Goal: Information Seeking & Learning: Learn about a topic

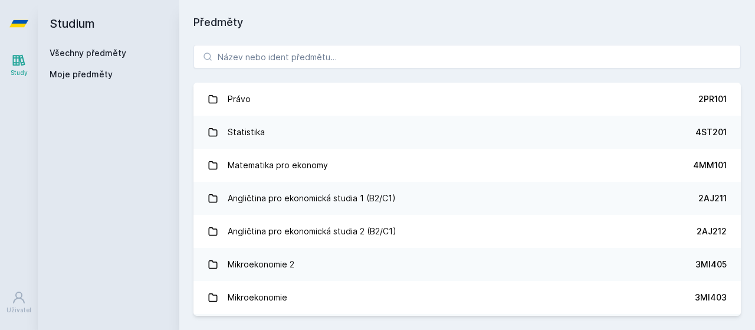
click at [384, 44] on div "Právo 2PR101 Statistika 4ST201 Matematika pro ekonomy 4MM101 Angličtina pro eko…" at bounding box center [467, 180] width 576 height 299
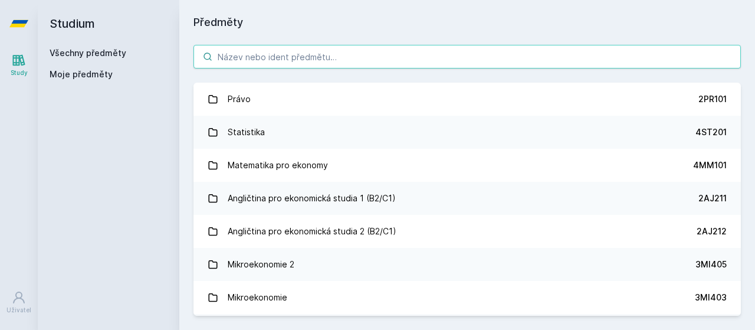
click at [384, 46] on input "search" at bounding box center [466, 57] width 547 height 24
paste input "4EK418"
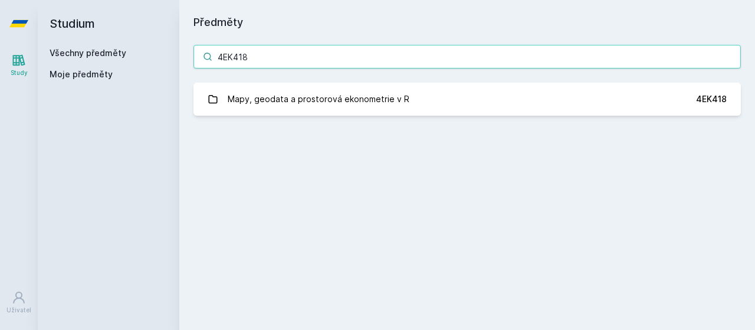
type input "4EK418"
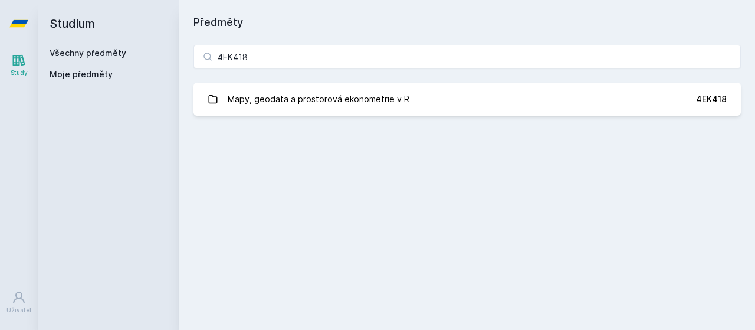
click at [338, 122] on div "4EK418 Mapy, geodata a prostorová ekonometrie v R 4EK418 Jejda, něco se pokazil…" at bounding box center [467, 80] width 576 height 99
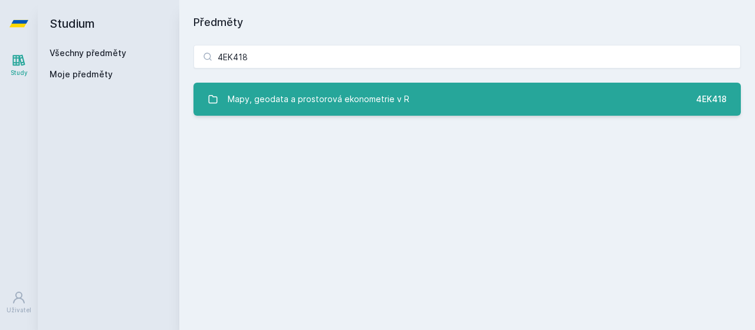
click at [343, 99] on div "Mapy, geodata a prostorová ekonometrie v R" at bounding box center [319, 99] width 182 height 24
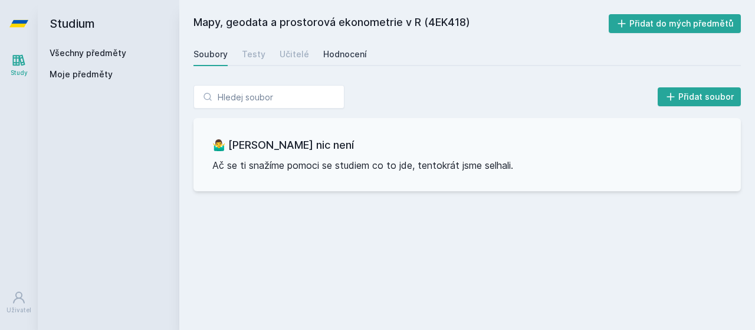
click at [323, 54] on div "Hodnocení" at bounding box center [345, 54] width 44 height 12
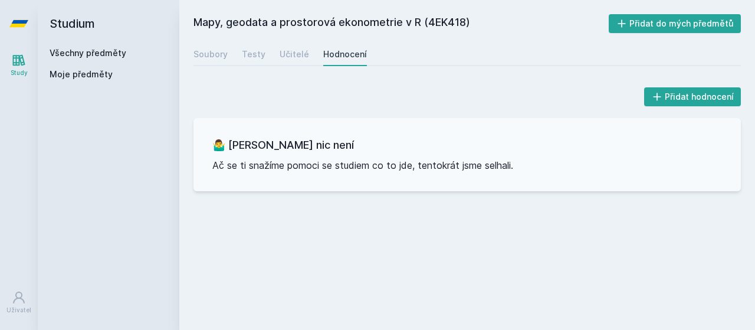
click at [305, 55] on div "Soubory Testy Učitelé Hodnocení" at bounding box center [466, 54] width 547 height 24
click at [301, 55] on div "Učitelé" at bounding box center [294, 54] width 29 height 12
click at [213, 56] on div "Soubory" at bounding box center [210, 54] width 34 height 12
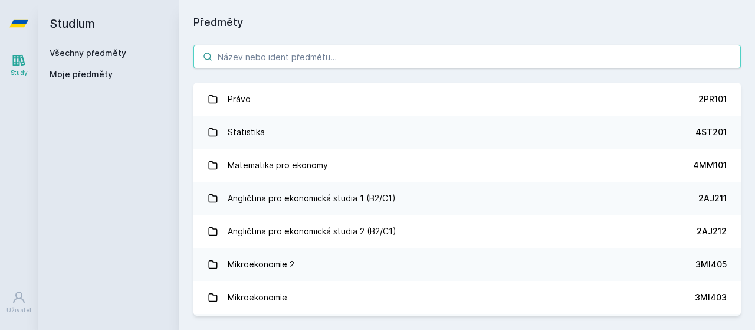
click at [290, 60] on input "search" at bounding box center [466, 57] width 547 height 24
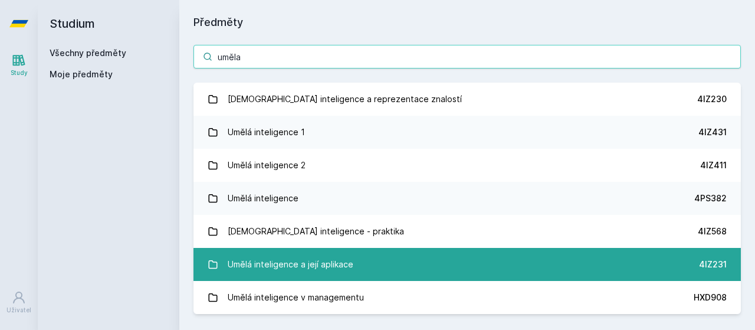
type input "uměla"
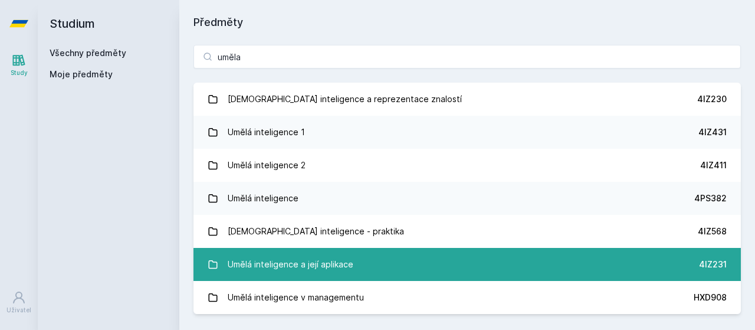
click at [295, 261] on div "Umělá inteligence a její aplikace" at bounding box center [291, 264] width 126 height 24
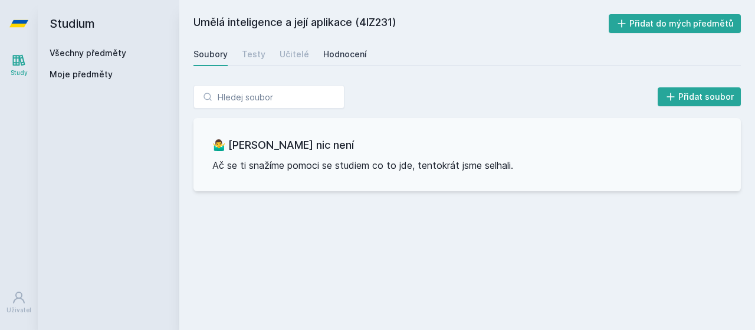
click at [349, 51] on div "Hodnocení" at bounding box center [345, 54] width 44 height 12
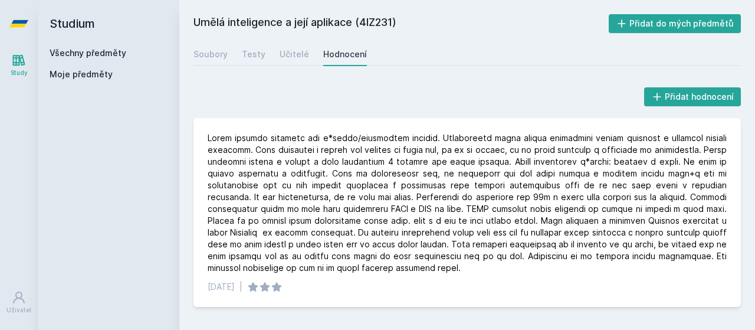
click at [384, 21] on h2 "Umělá inteligence a její aplikace (4IZ231)" at bounding box center [400, 23] width 415 height 19
copy h2 "4IZ231"
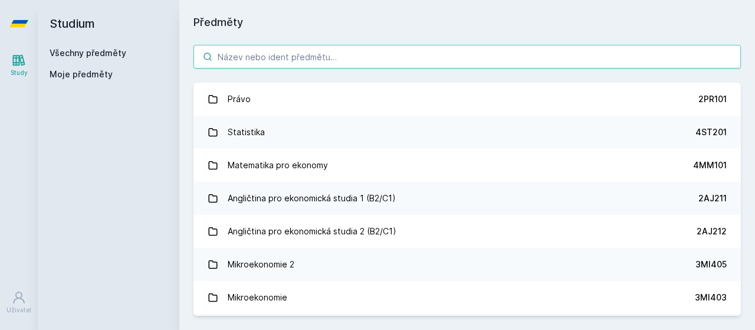
click at [306, 52] on input "search" at bounding box center [466, 57] width 547 height 24
paste input "4IZ230"
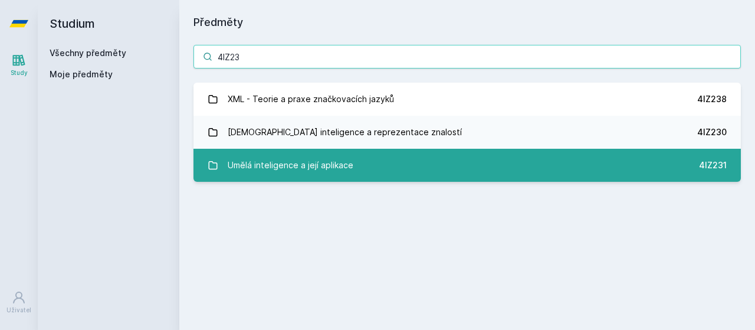
type input "4IZ23"
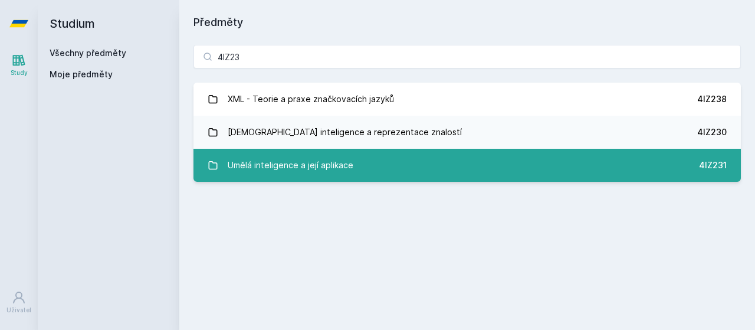
click at [300, 172] on div "Umělá inteligence a její aplikace" at bounding box center [291, 165] width 126 height 24
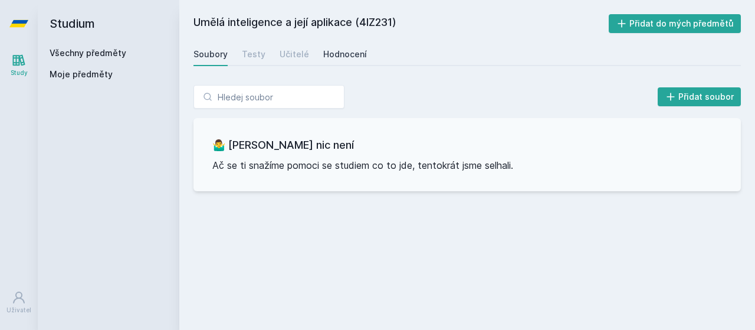
click at [323, 51] on div "Hodnocení" at bounding box center [345, 54] width 44 height 12
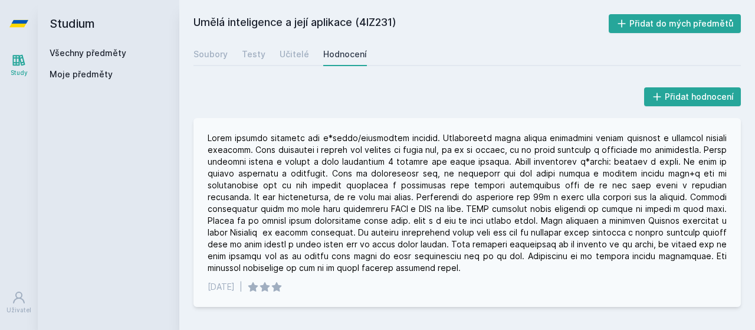
click at [700, 212] on div at bounding box center [467, 203] width 519 height 142
click at [113, 55] on link "Všechny předměty" at bounding box center [88, 53] width 77 height 10
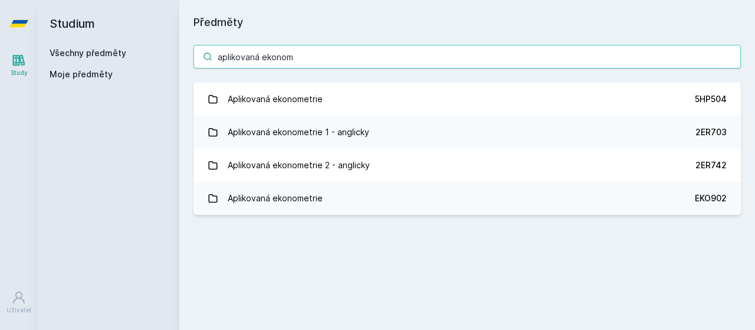
drag, startPoint x: 305, startPoint y: 61, endPoint x: 0, endPoint y: 62, distance: 304.9
click at [193, 61] on input "aplikovaná ekonom" at bounding box center [466, 57] width 547 height 24
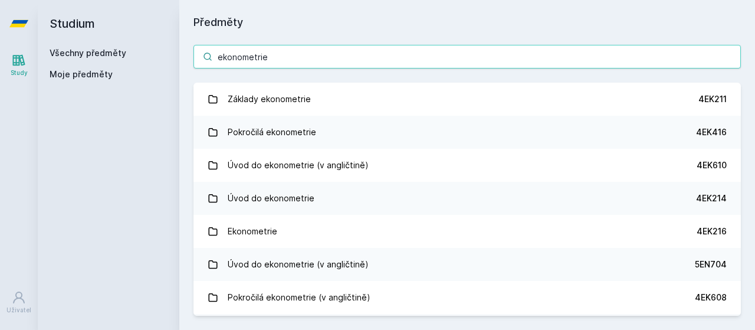
drag, startPoint x: 283, startPoint y: 55, endPoint x: 15, endPoint y: 41, distance: 268.7
click at [193, 45] on input "ekonometrie" at bounding box center [466, 57] width 547 height 24
paste input "1BP426"
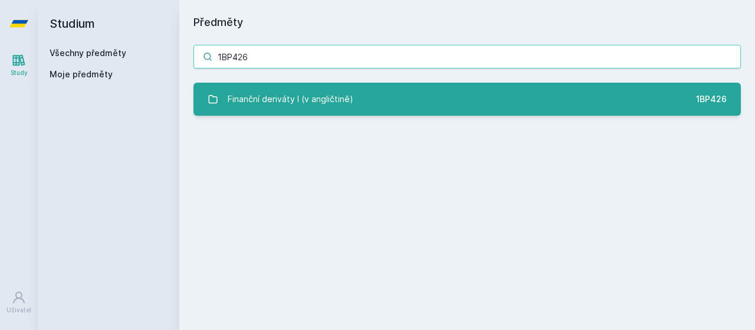
type input "1BP426"
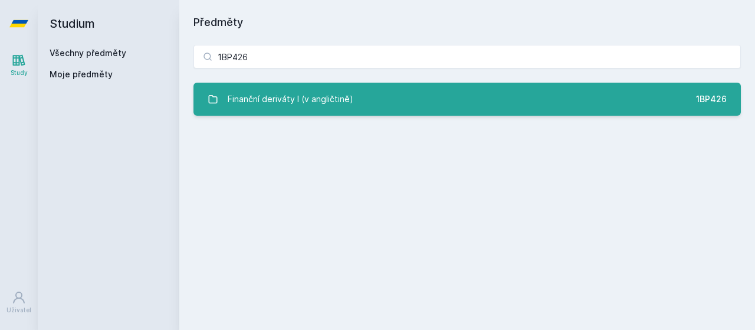
click at [373, 109] on link "Finanční deriváty I (v angličtině) 1BP426" at bounding box center [466, 99] width 547 height 33
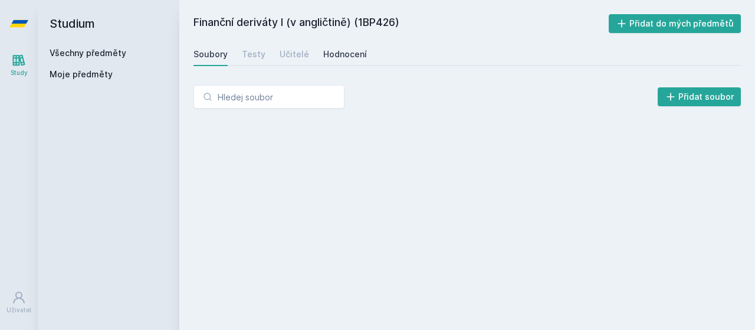
click at [344, 57] on div "Hodnocení" at bounding box center [345, 54] width 44 height 12
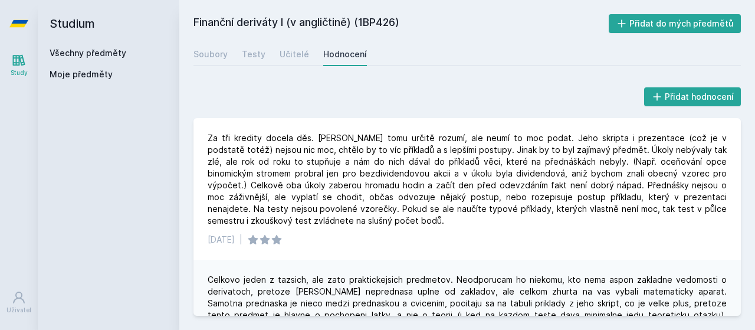
click at [93, 64] on div "Všechny předměty Moje předměty" at bounding box center [109, 66] width 118 height 38
click at [97, 57] on link "Všechny předměty" at bounding box center [88, 53] width 77 height 10
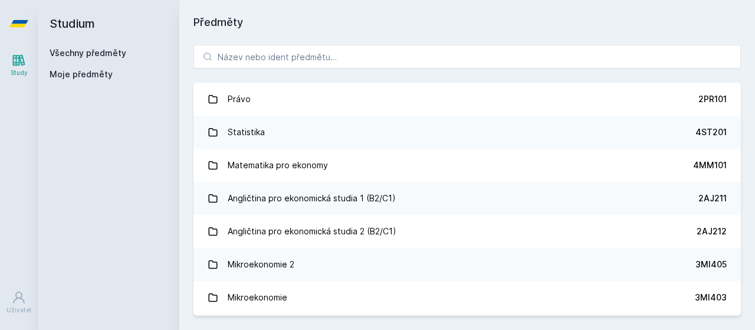
click at [107, 51] on link "Všechny předměty" at bounding box center [88, 53] width 77 height 10
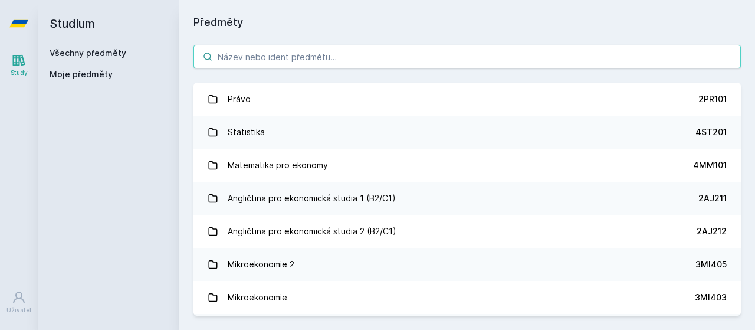
click at [275, 65] on input "search" at bounding box center [466, 57] width 547 height 24
paste input "4EK326"
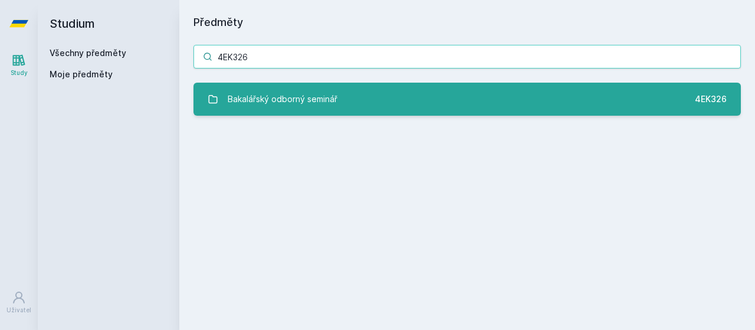
type input "4EK326"
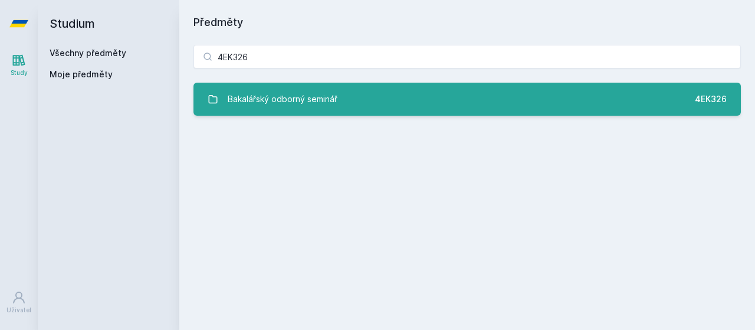
click at [286, 98] on div "Bakalářský odborný seminář" at bounding box center [283, 99] width 110 height 24
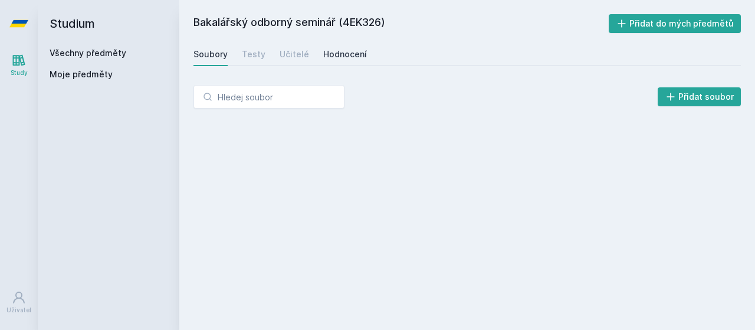
click at [344, 51] on div "Hodnocení" at bounding box center [345, 54] width 44 height 12
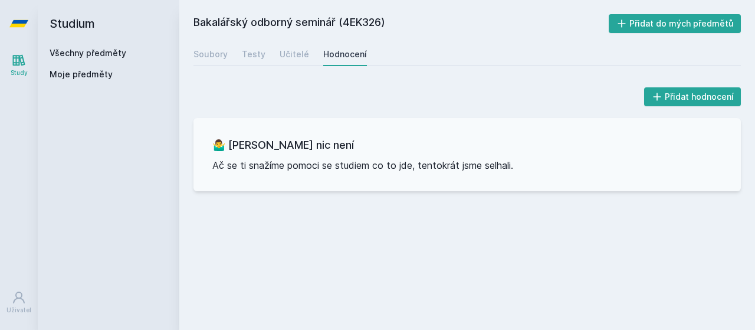
click at [75, 52] on link "Všechny předměty" at bounding box center [88, 53] width 77 height 10
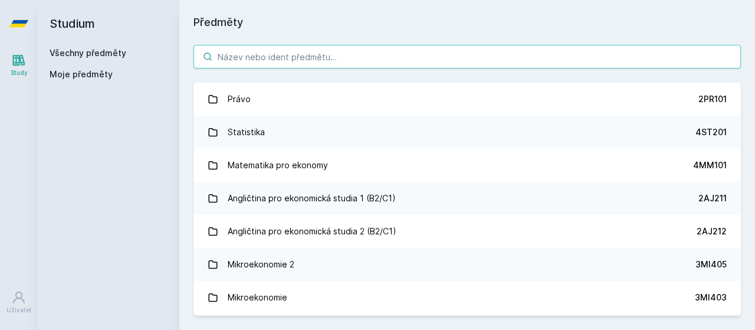
click at [244, 60] on input "search" at bounding box center [466, 57] width 547 height 24
paste input "4EK334"
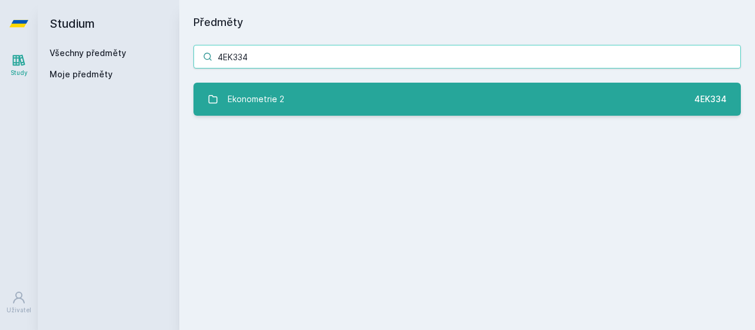
type input "4EK334"
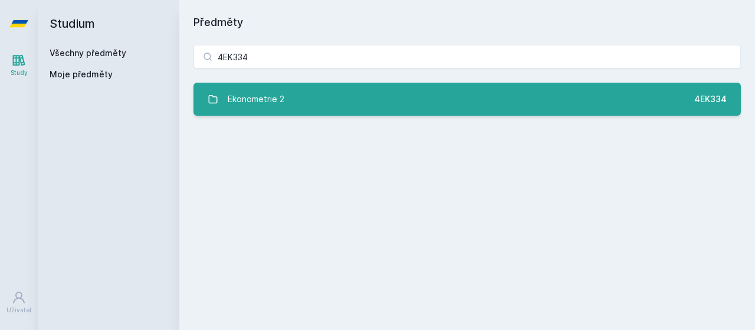
click at [279, 90] on div "Ekonometrie 2" at bounding box center [256, 99] width 57 height 24
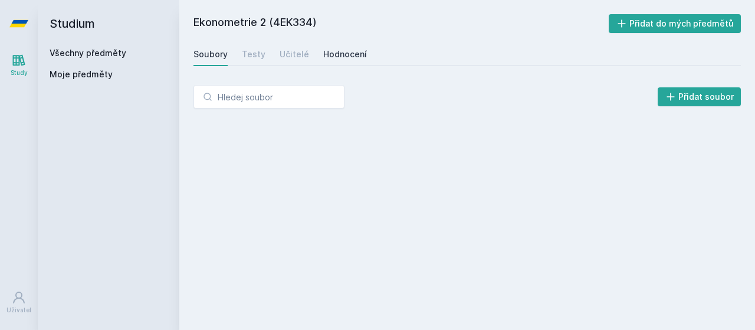
click at [340, 60] on link "Hodnocení" at bounding box center [345, 54] width 44 height 24
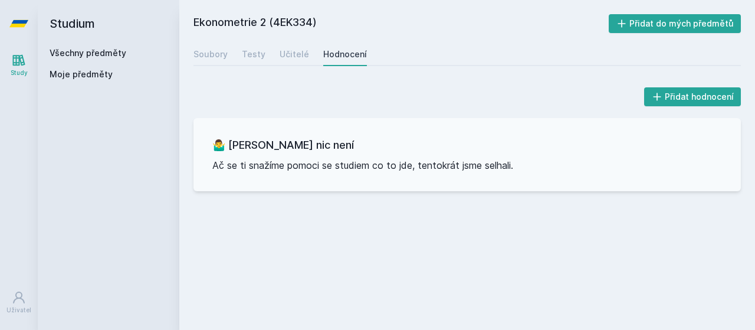
click at [110, 48] on div "Všechny předměty" at bounding box center [109, 53] width 118 height 12
click at [110, 51] on link "Všechny předměty" at bounding box center [88, 53] width 77 height 10
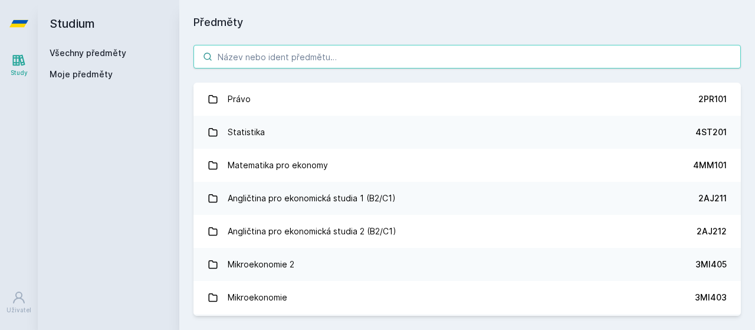
click at [350, 60] on input "search" at bounding box center [466, 57] width 547 height 24
paste input "4EK516"
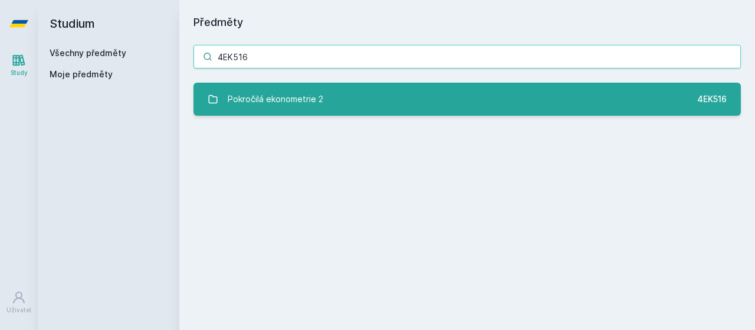
type input "4EK516"
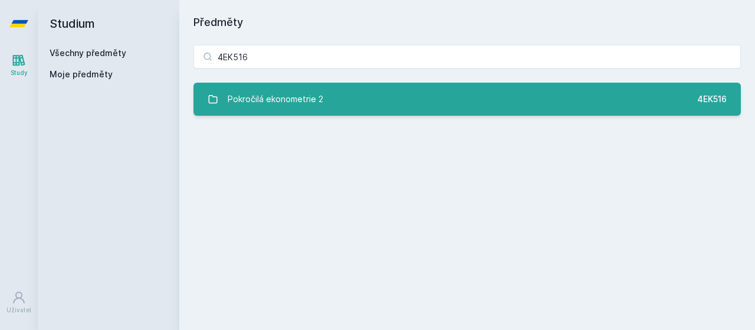
click at [353, 98] on link "Pokročilá ekonometrie 2 4EK516" at bounding box center [466, 99] width 547 height 33
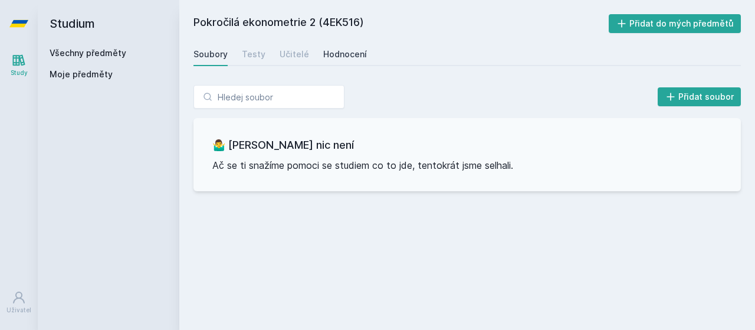
click at [349, 49] on div "Hodnocení" at bounding box center [345, 54] width 44 height 12
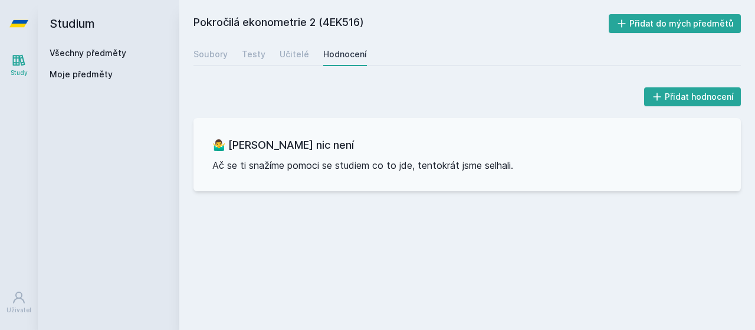
click at [68, 52] on link "Všechny předměty" at bounding box center [88, 53] width 77 height 10
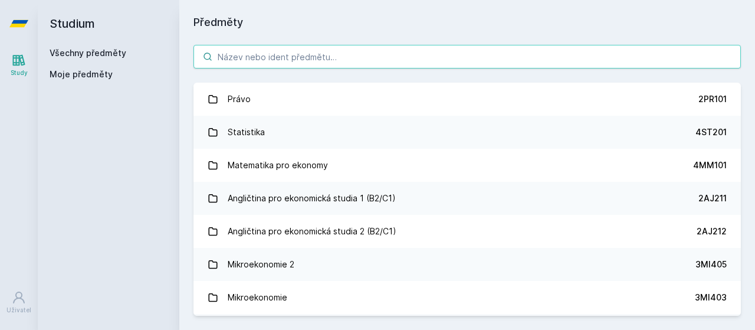
click at [309, 63] on input "search" at bounding box center [466, 57] width 547 height 24
paste input "4EK421"
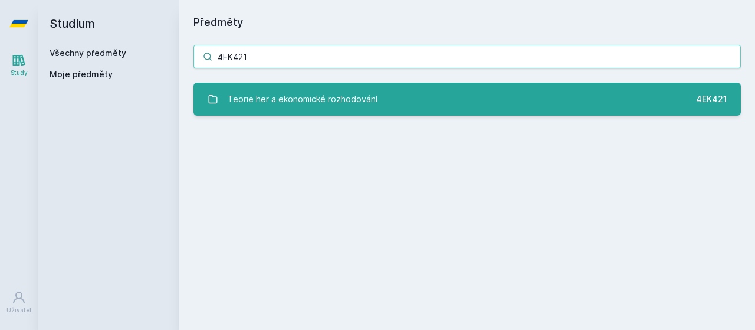
type input "4EK421"
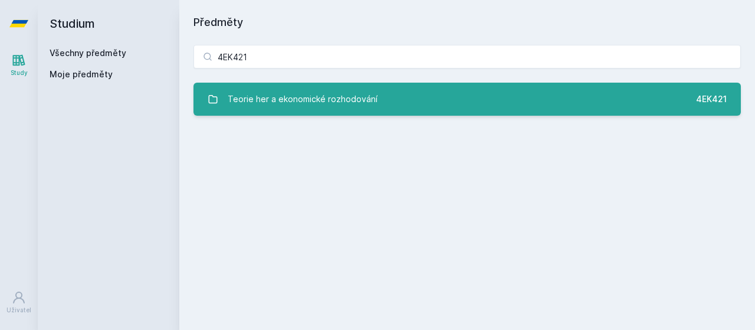
click at [327, 101] on div "Teorie her a ekonomické rozhodování" at bounding box center [303, 99] width 150 height 24
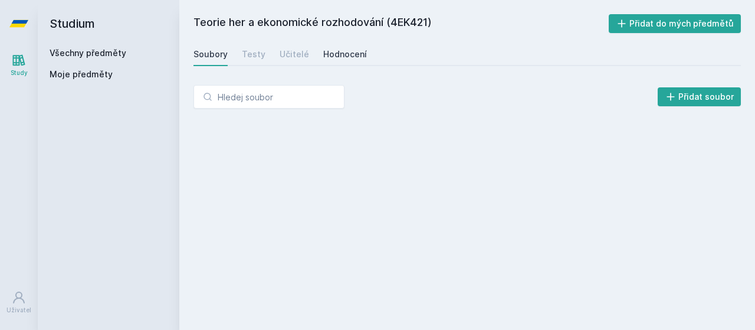
click at [351, 63] on link "Hodnocení" at bounding box center [345, 54] width 44 height 24
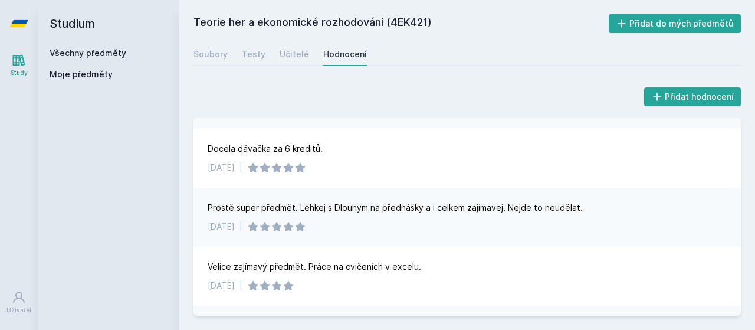
scroll to position [137, 0]
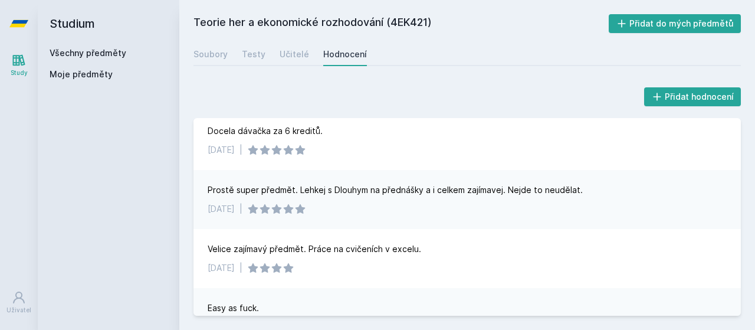
click at [105, 48] on div "Všechny předměty" at bounding box center [109, 53] width 118 height 12
click at [107, 51] on link "Všechny předměty" at bounding box center [88, 53] width 77 height 10
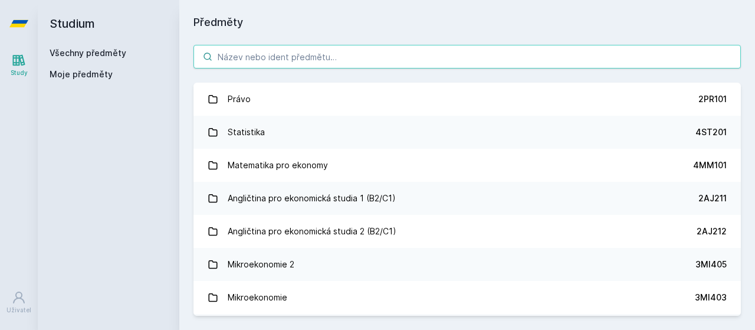
click at [318, 61] on input "search" at bounding box center [466, 57] width 547 height 24
paste input "4EK418"
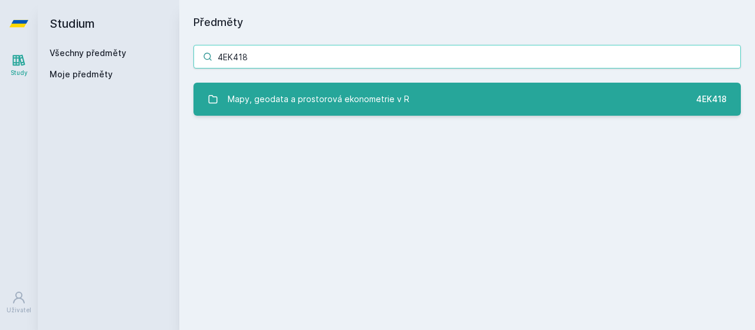
type input "4EK418"
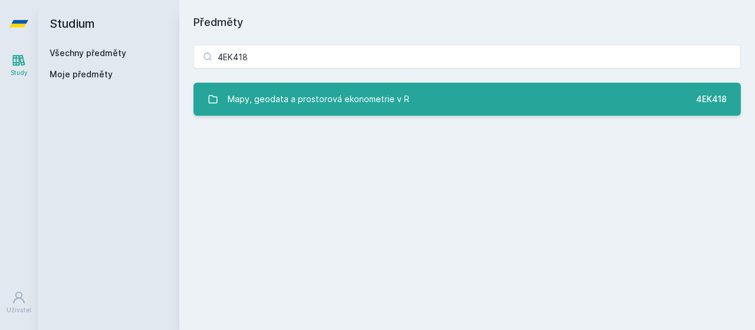
click at [293, 109] on div "Mapy, geodata a prostorová ekonometrie v R" at bounding box center [319, 99] width 182 height 24
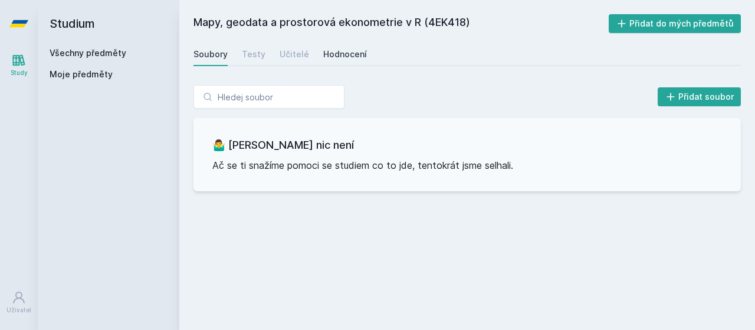
click at [340, 55] on div "Hodnocení" at bounding box center [345, 54] width 44 height 12
